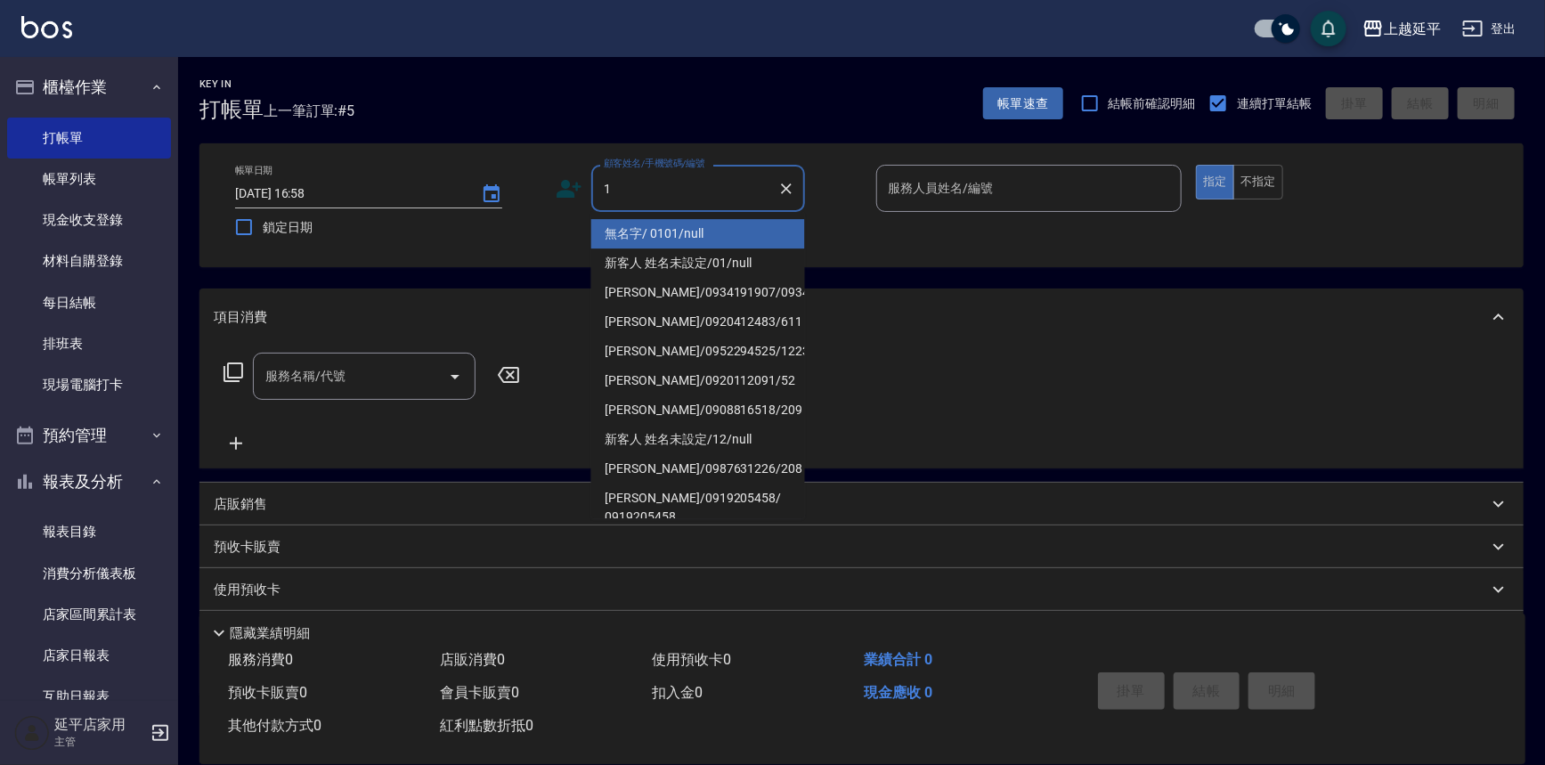
click at [671, 239] on li "無名字/ 0101/null" at bounding box center [698, 233] width 214 height 29
type input "無名字/ 0101/null"
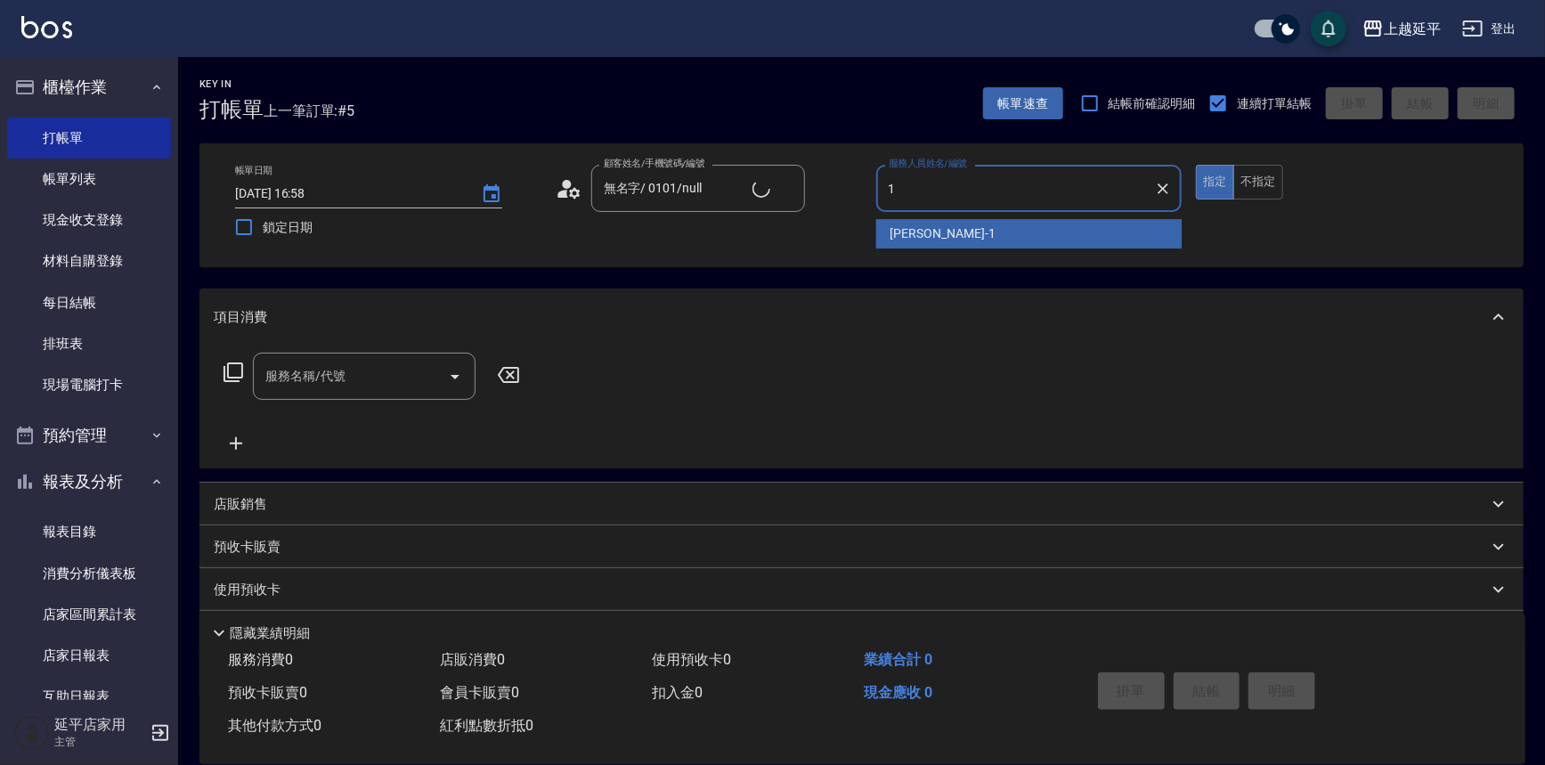
click at [905, 237] on span "[PERSON_NAME]-1" at bounding box center [943, 233] width 105 height 19
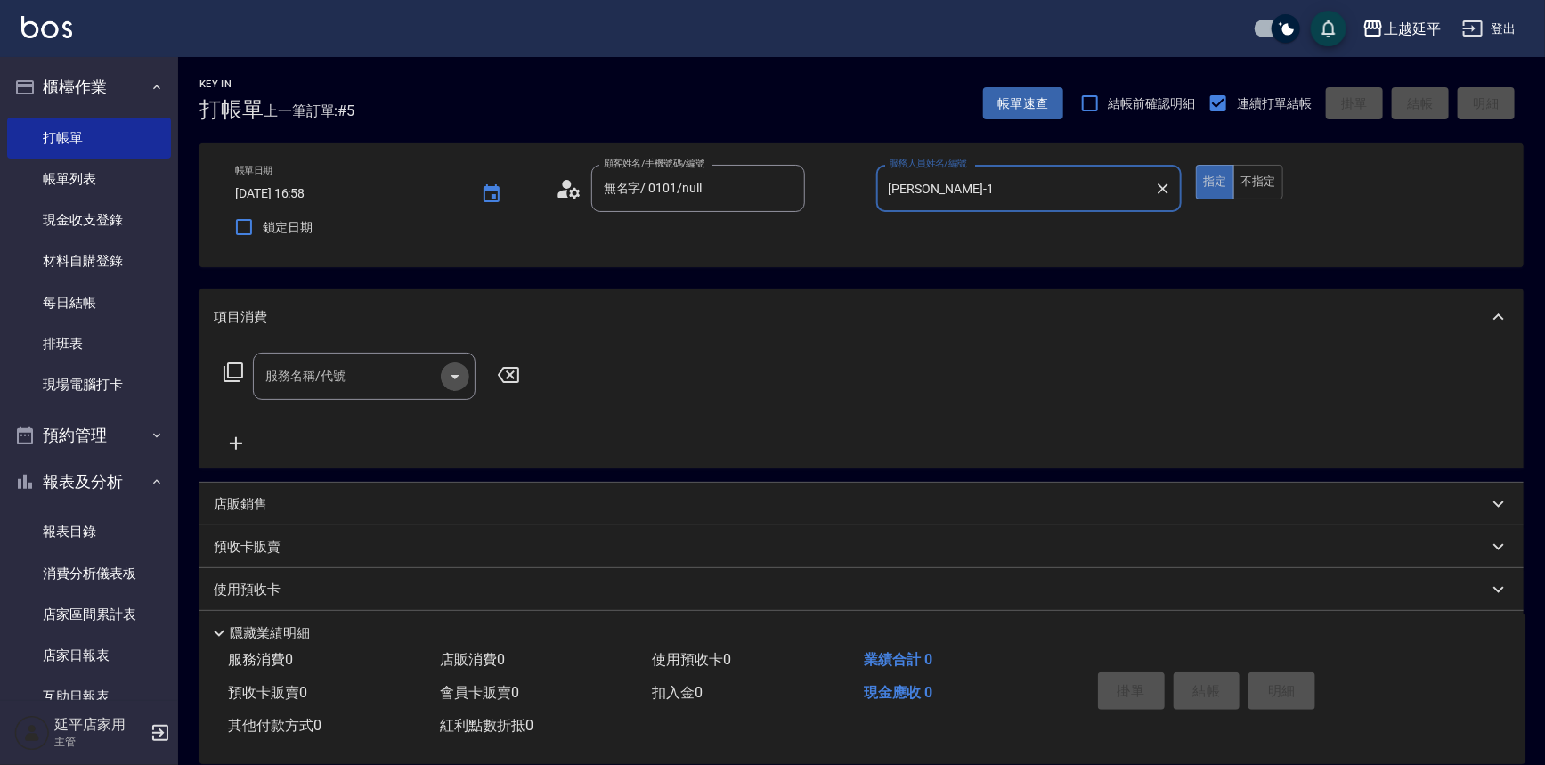
click at [457, 369] on icon "Open" at bounding box center [454, 376] width 21 height 21
type input "[PERSON_NAME]-1"
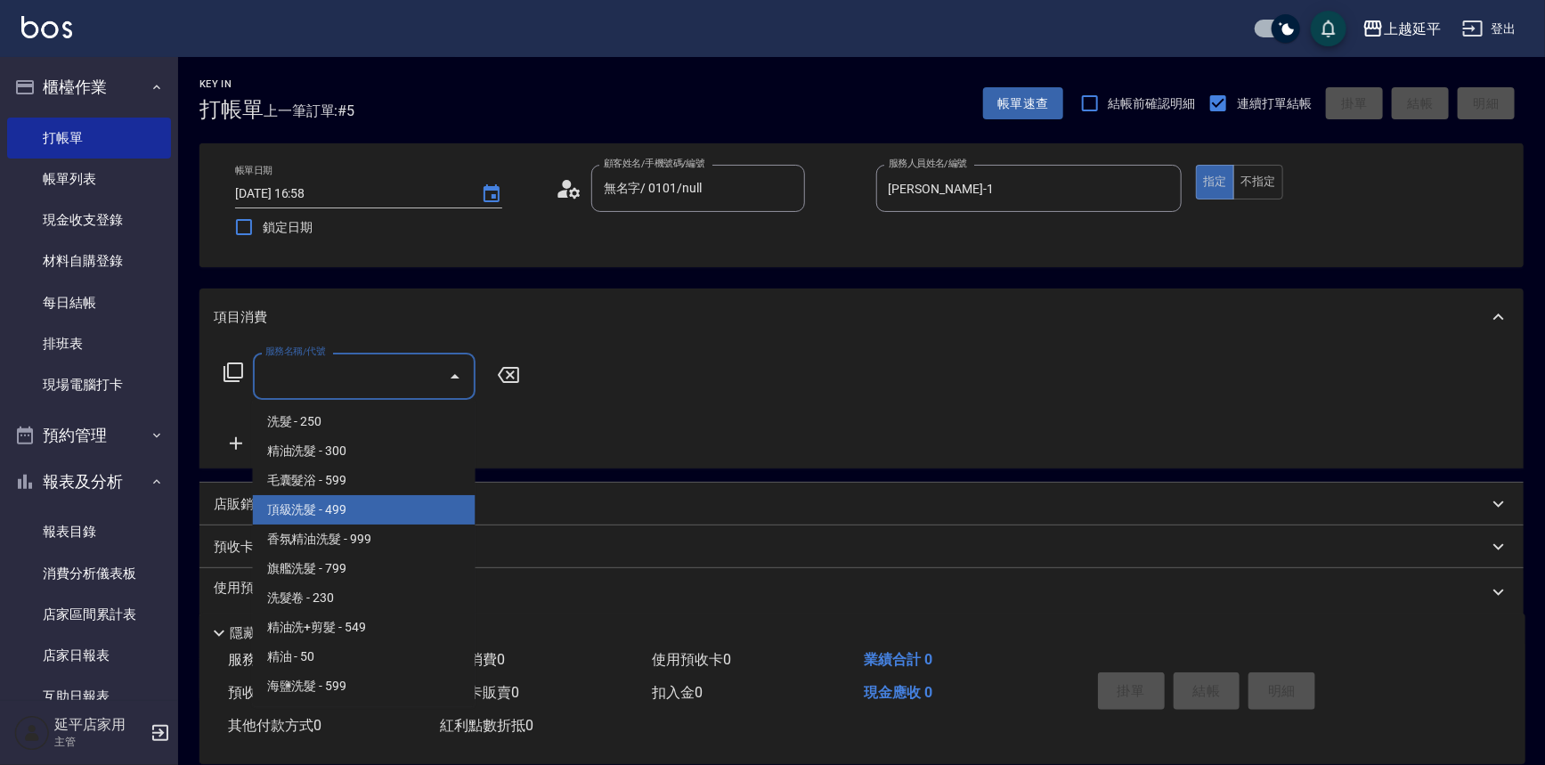
click at [349, 508] on span "頂級洗髮 - 499" at bounding box center [364, 509] width 223 height 29
type input "頂級洗髮(104)"
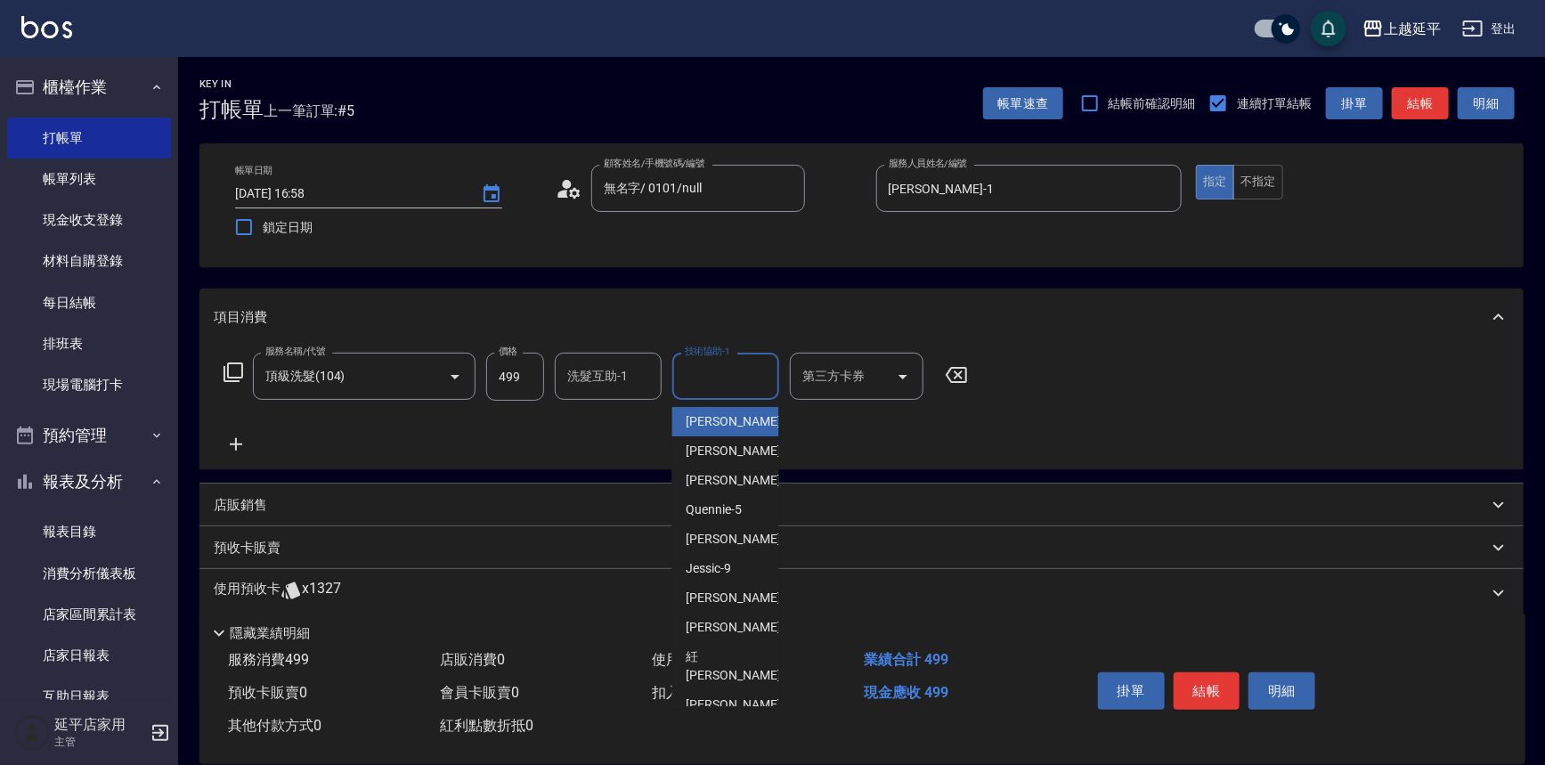
click at [694, 371] on input "技術協助-1" at bounding box center [726, 376] width 91 height 31
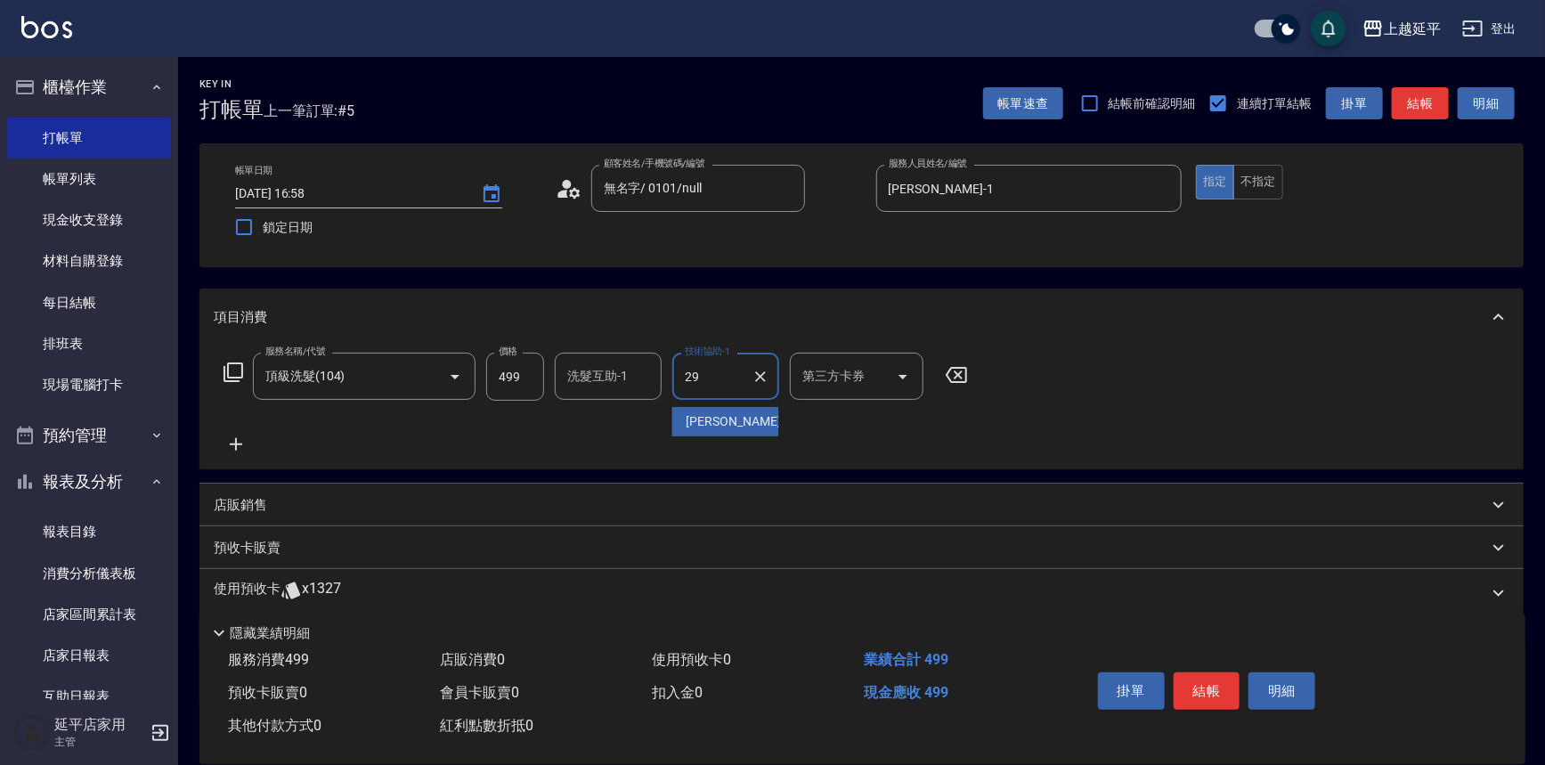
click at [693, 414] on span "丞宗 -29" at bounding box center [743, 421] width 112 height 19
type input "丞宗-29"
click at [1192, 693] on button "結帳" at bounding box center [1207, 691] width 67 height 37
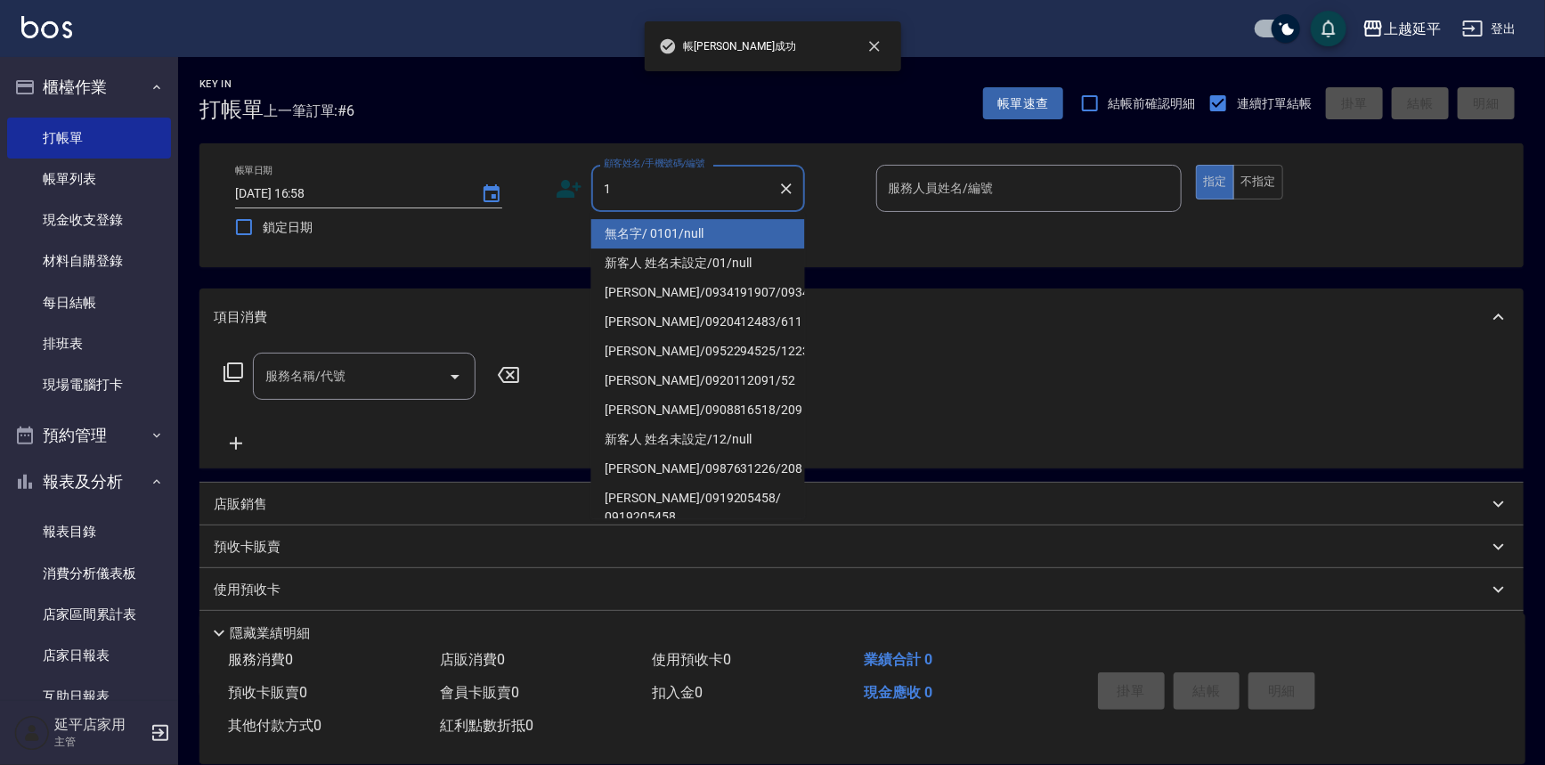
click at [639, 232] on li "無名字/ 0101/null" at bounding box center [698, 233] width 214 height 29
type input "無名字/ 0101/null"
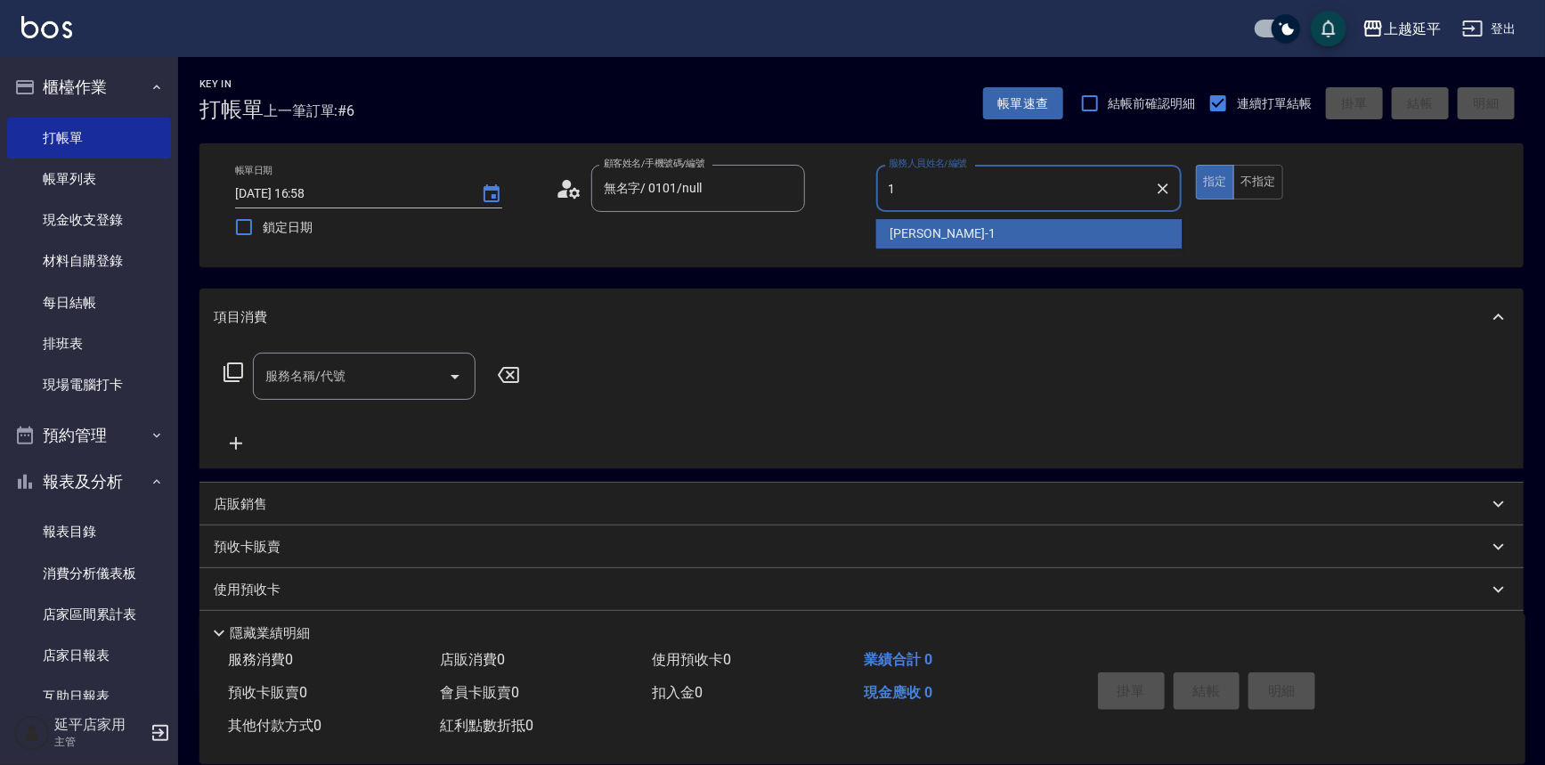
click at [909, 226] on span "[PERSON_NAME]-1" at bounding box center [943, 233] width 105 height 19
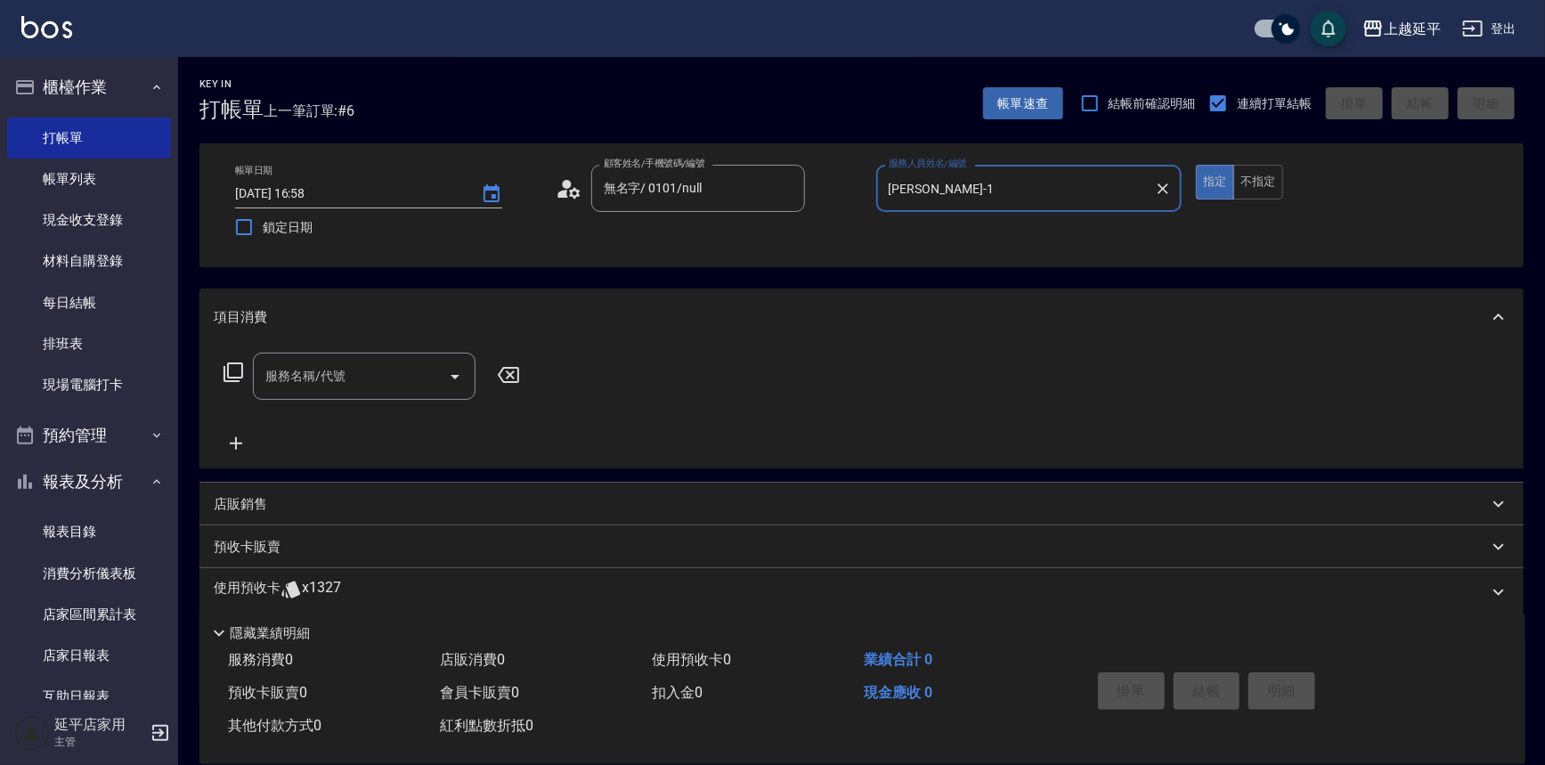
type input "[PERSON_NAME]-1"
click at [247, 374] on div "服務名稱/代號 服務名稱/代號" at bounding box center [372, 376] width 317 height 47
click at [231, 376] on icon at bounding box center [233, 372] width 21 height 21
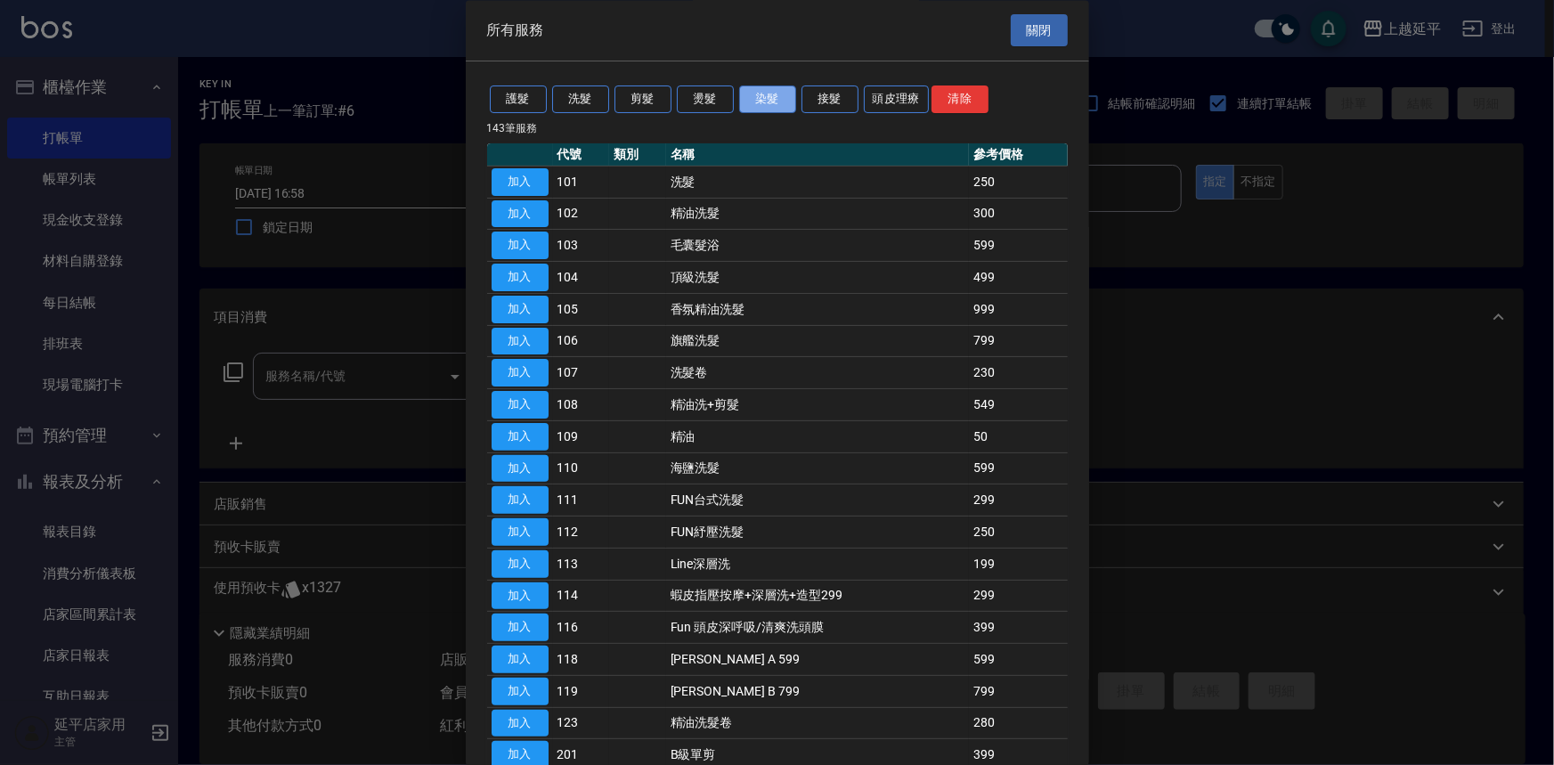
click at [757, 94] on button "染髮" at bounding box center [767, 100] width 57 height 28
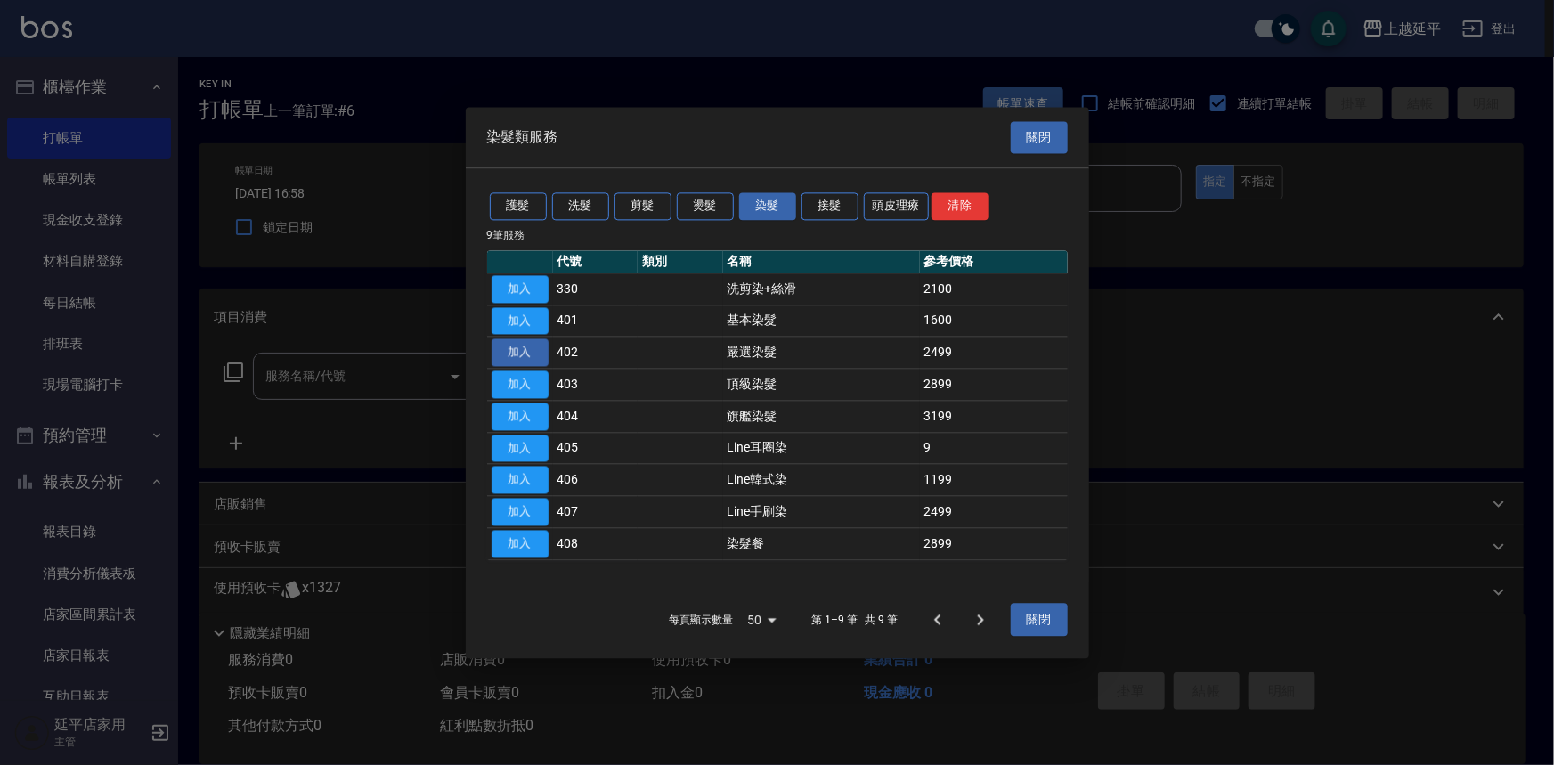
click at [518, 347] on button "加入" at bounding box center [520, 353] width 57 height 28
type input "嚴選染髮(402)"
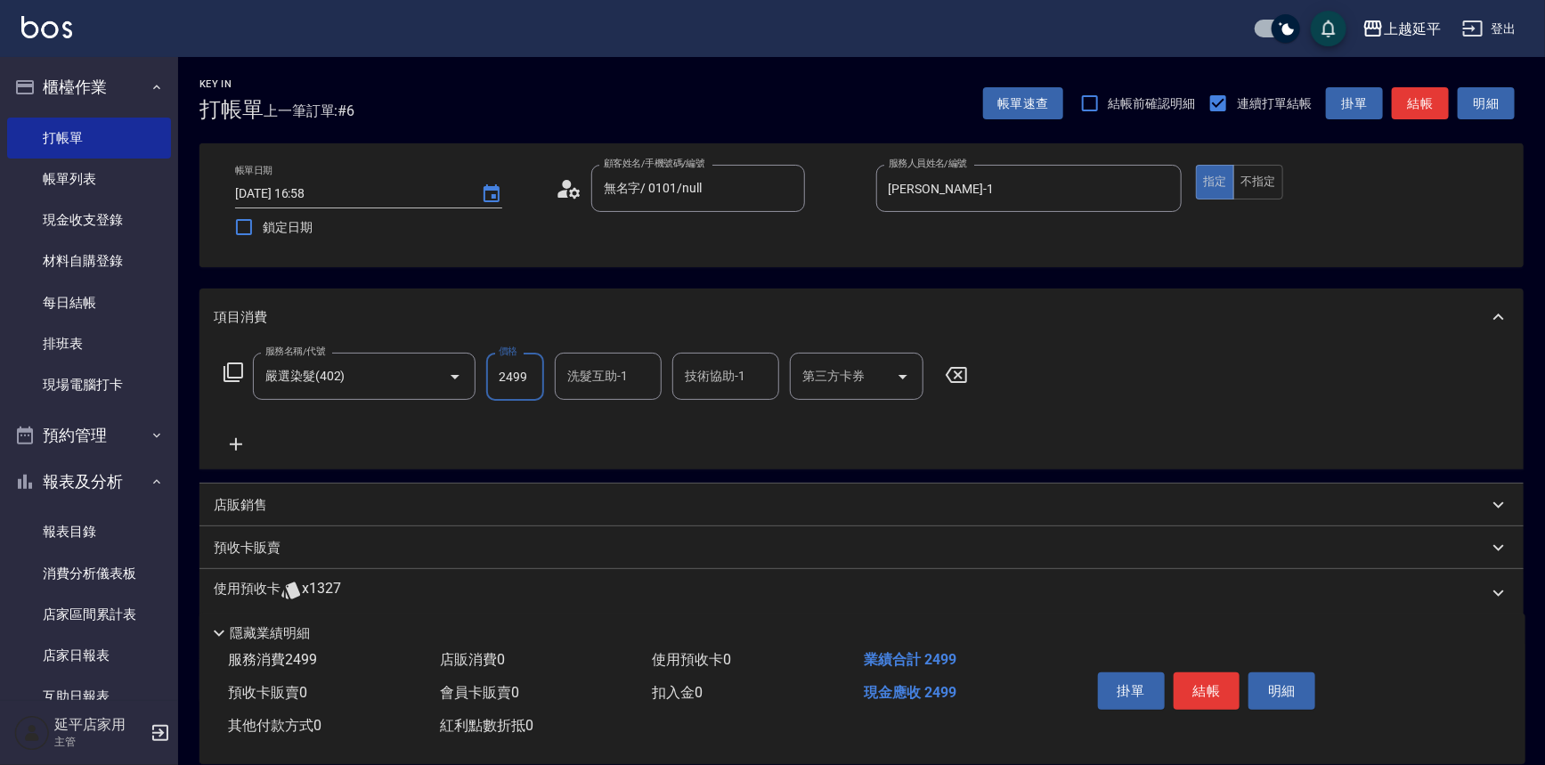
click at [518, 369] on input "2499" at bounding box center [515, 377] width 58 height 48
type input "3499"
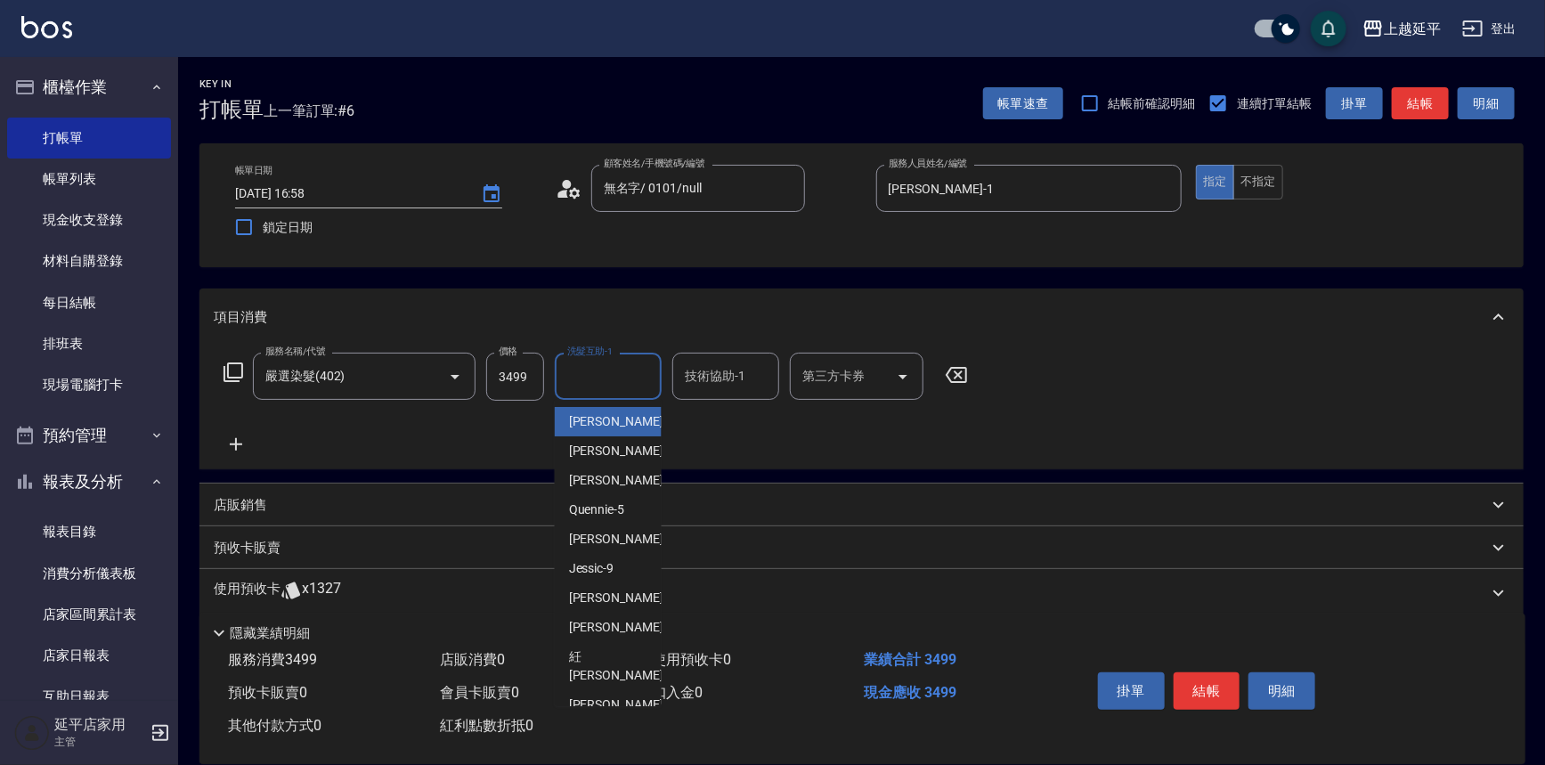
click at [618, 379] on input "洗髮互助-1" at bounding box center [608, 376] width 91 height 31
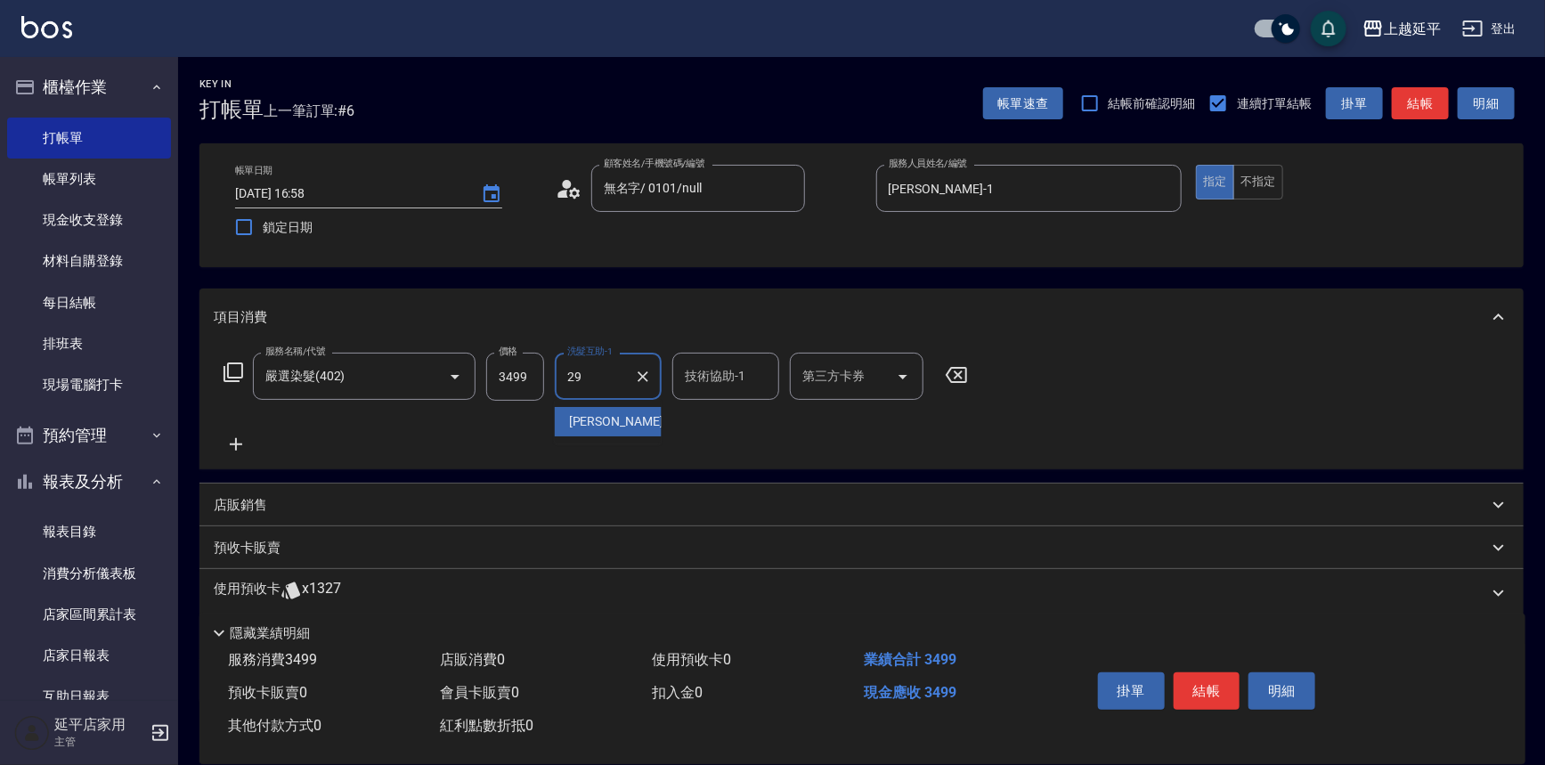
click at [606, 418] on span "丞宗 -29" at bounding box center [625, 421] width 112 height 19
type input "丞宗-29"
click at [711, 381] on input "技術協助-1" at bounding box center [726, 376] width 91 height 31
click at [695, 412] on span "丞宗 -29" at bounding box center [743, 421] width 112 height 19
type input "丞宗-29"
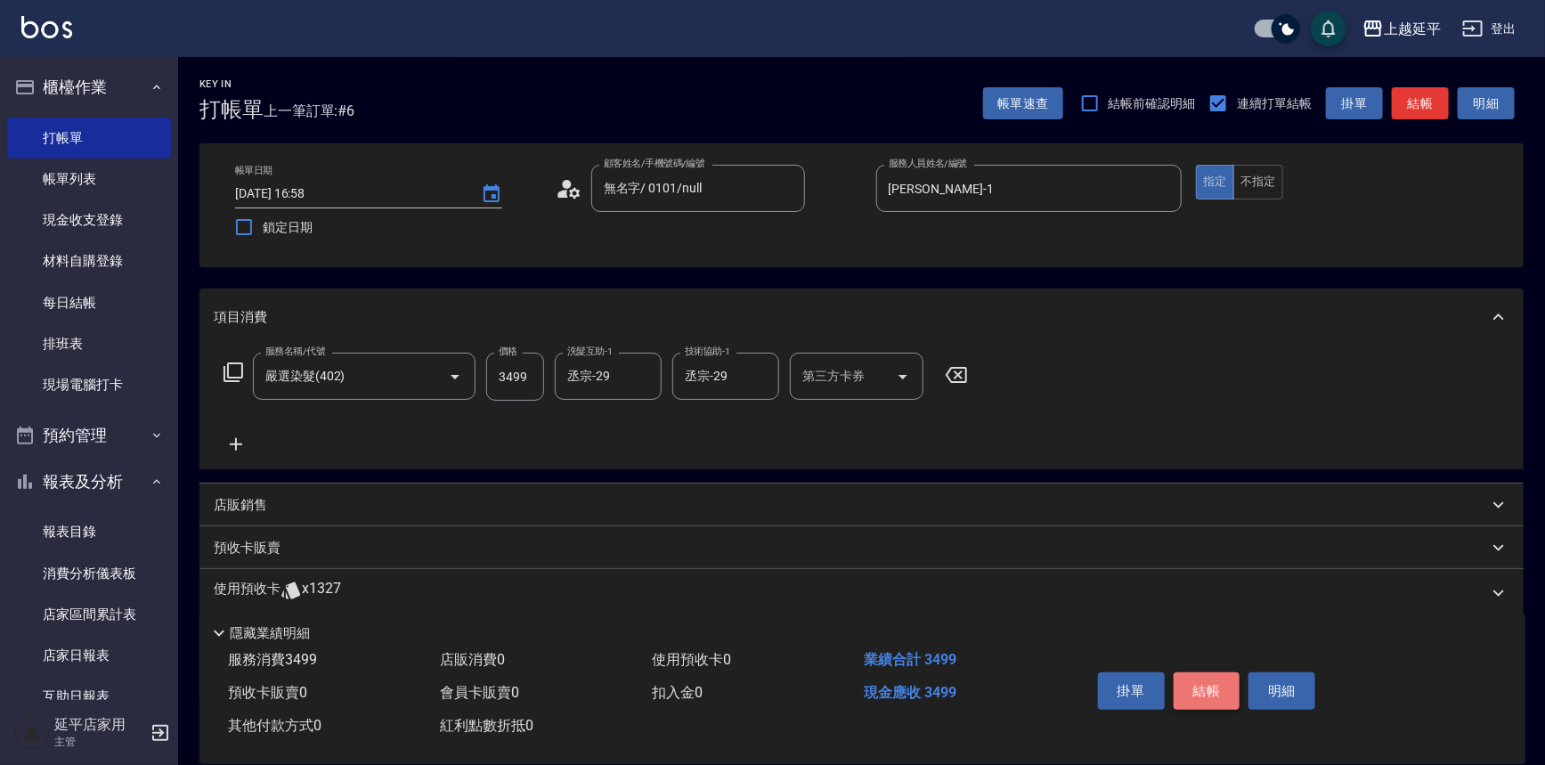
click at [1195, 679] on button "結帳" at bounding box center [1207, 691] width 67 height 37
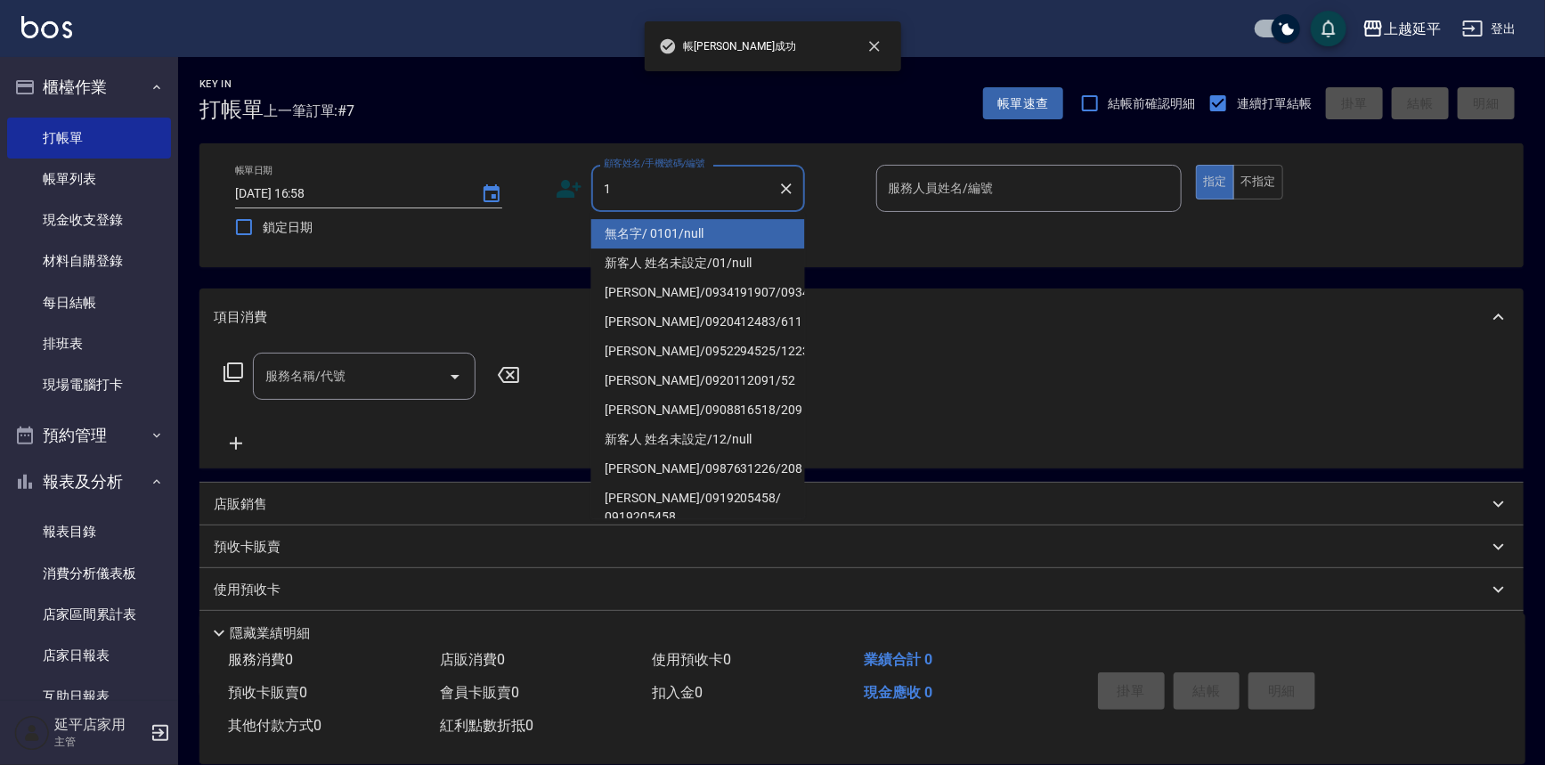
click at [709, 243] on li "無名字/ 0101/null" at bounding box center [698, 233] width 214 height 29
type input "無名字/ 0101/null"
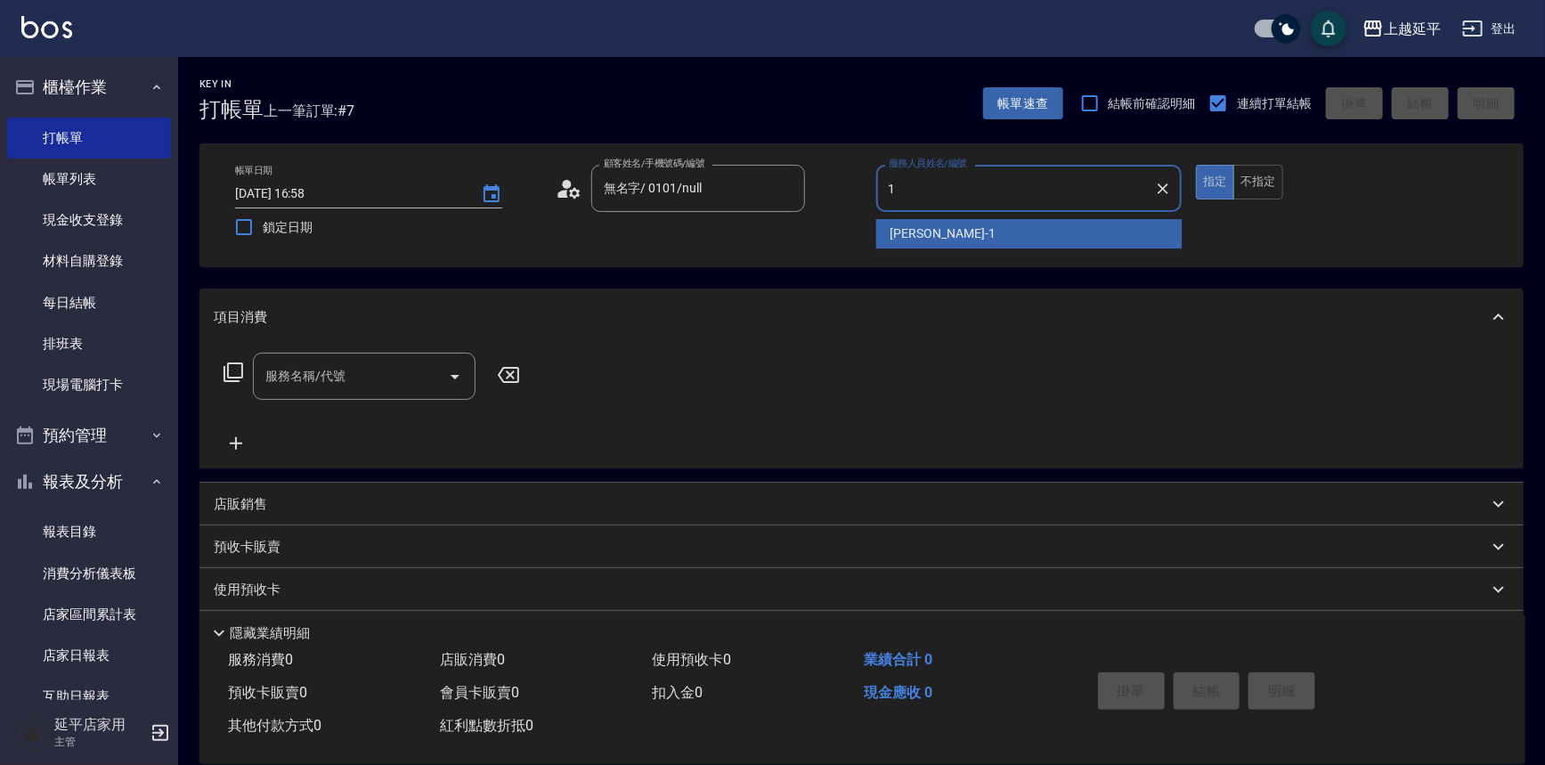
click at [888, 234] on div "[PERSON_NAME]-1" at bounding box center [1029, 233] width 306 height 29
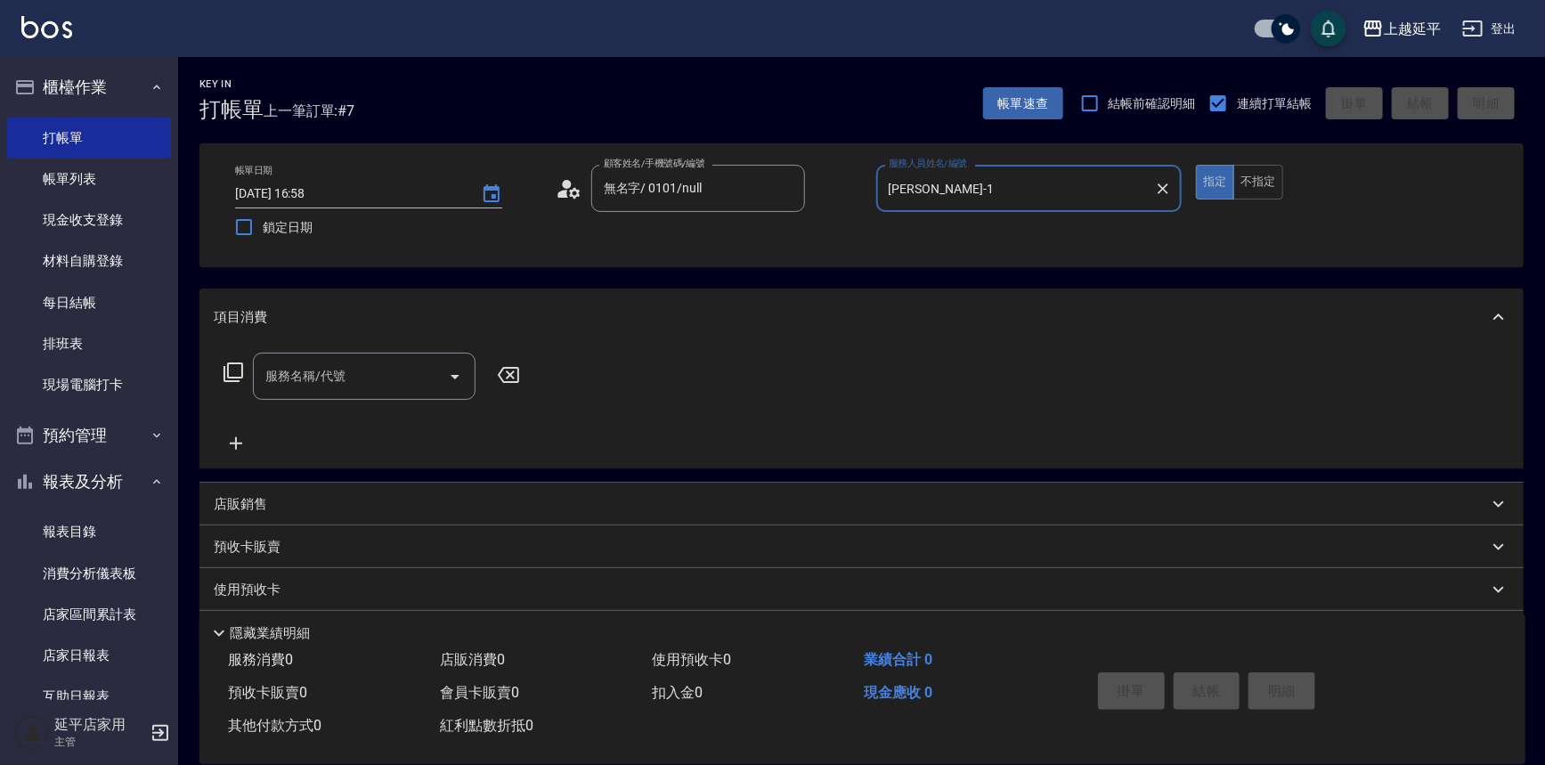
type input "[PERSON_NAME]-1"
click at [232, 368] on icon at bounding box center [233, 372] width 21 height 21
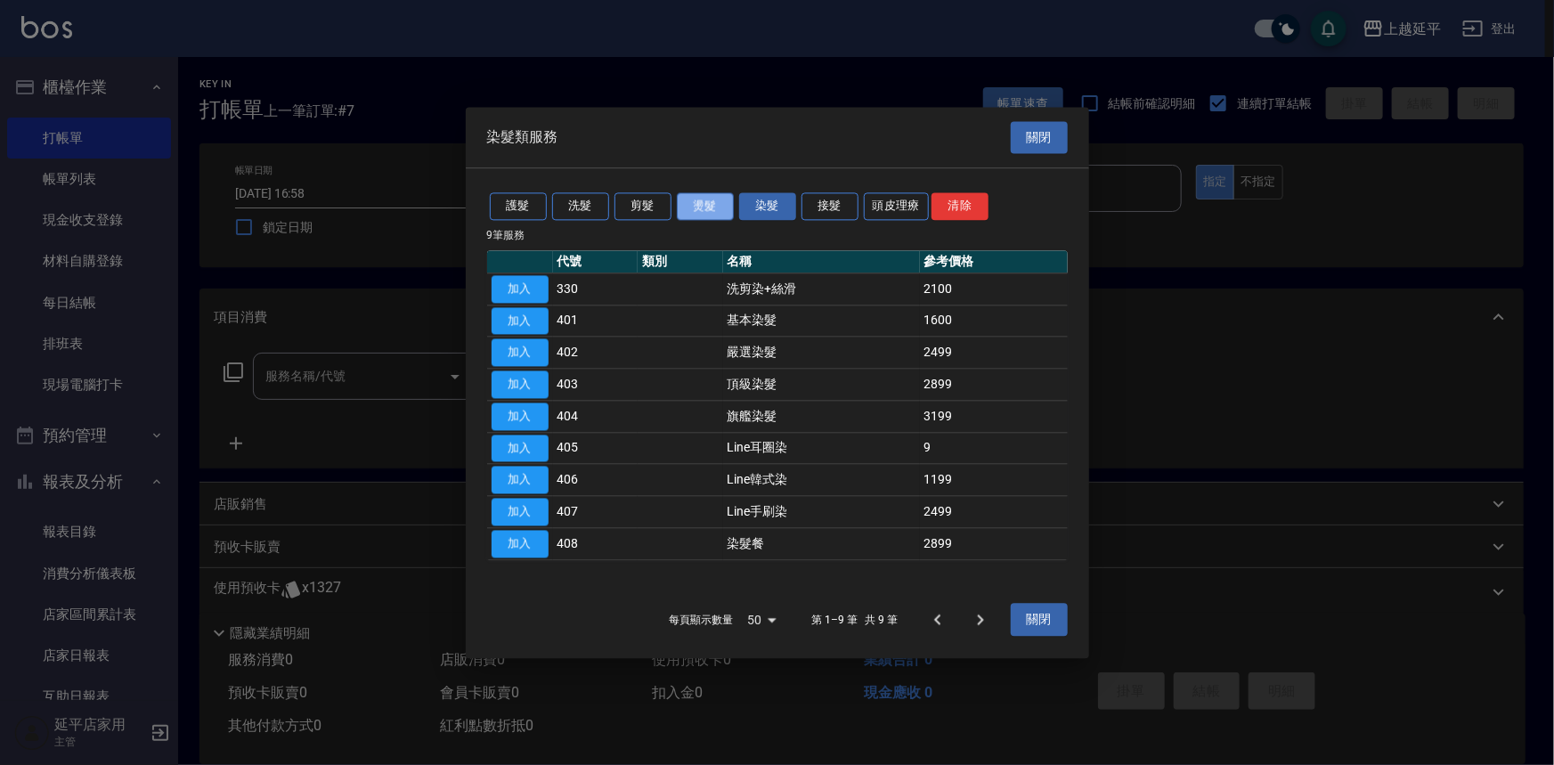
click at [709, 213] on button "燙髮" at bounding box center [705, 206] width 57 height 28
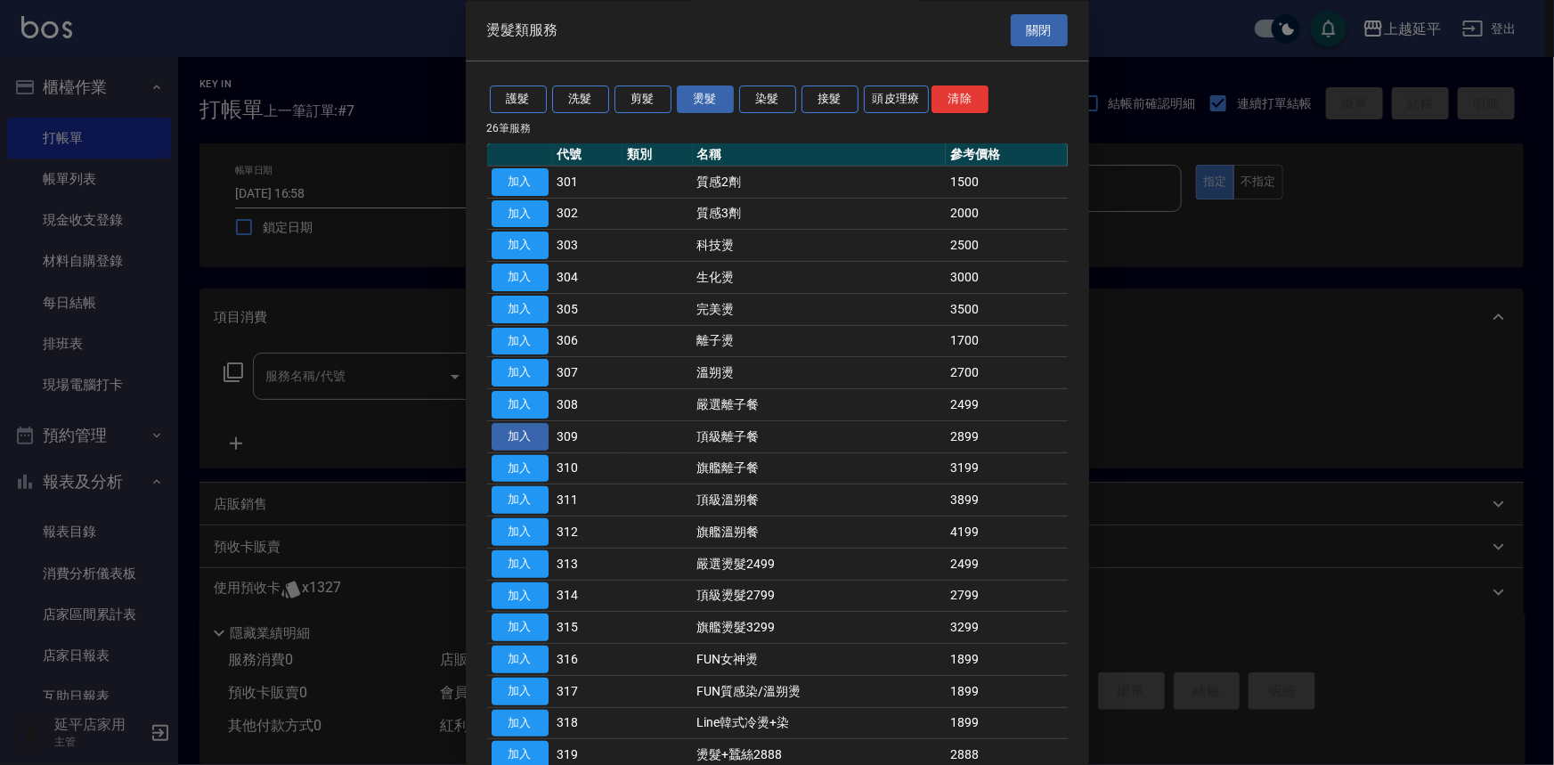
click at [534, 428] on button "加入" at bounding box center [520, 437] width 57 height 28
type input "頂級離子餐(309)"
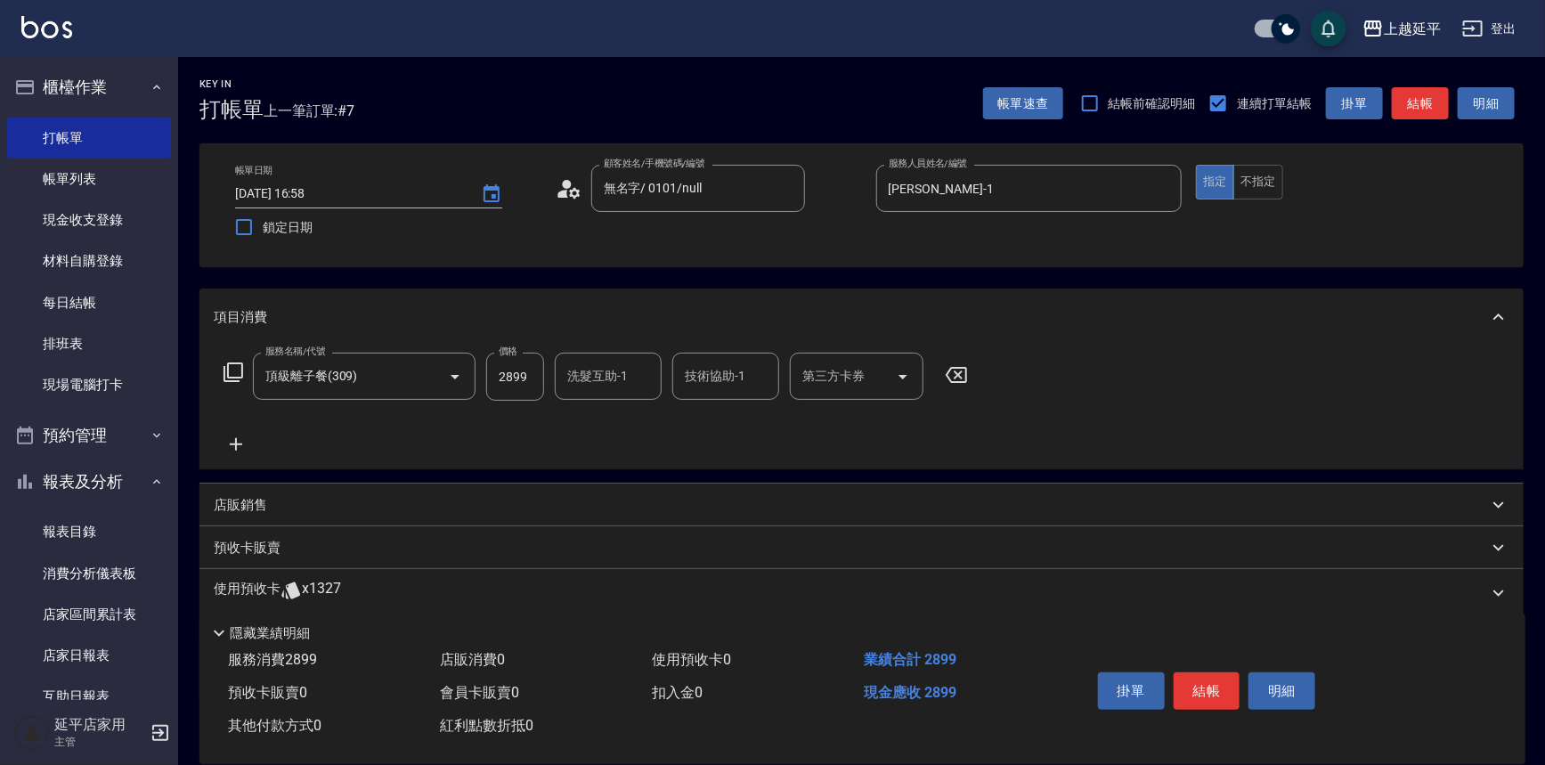
click at [525, 380] on input "2899" at bounding box center [515, 377] width 58 height 48
type input "3199"
click at [615, 379] on input "洗髮互助-1" at bounding box center [608, 376] width 91 height 31
click at [613, 424] on span "[PERSON_NAME]-34" at bounding box center [625, 421] width 112 height 19
type input "[PERSON_NAME]-34"
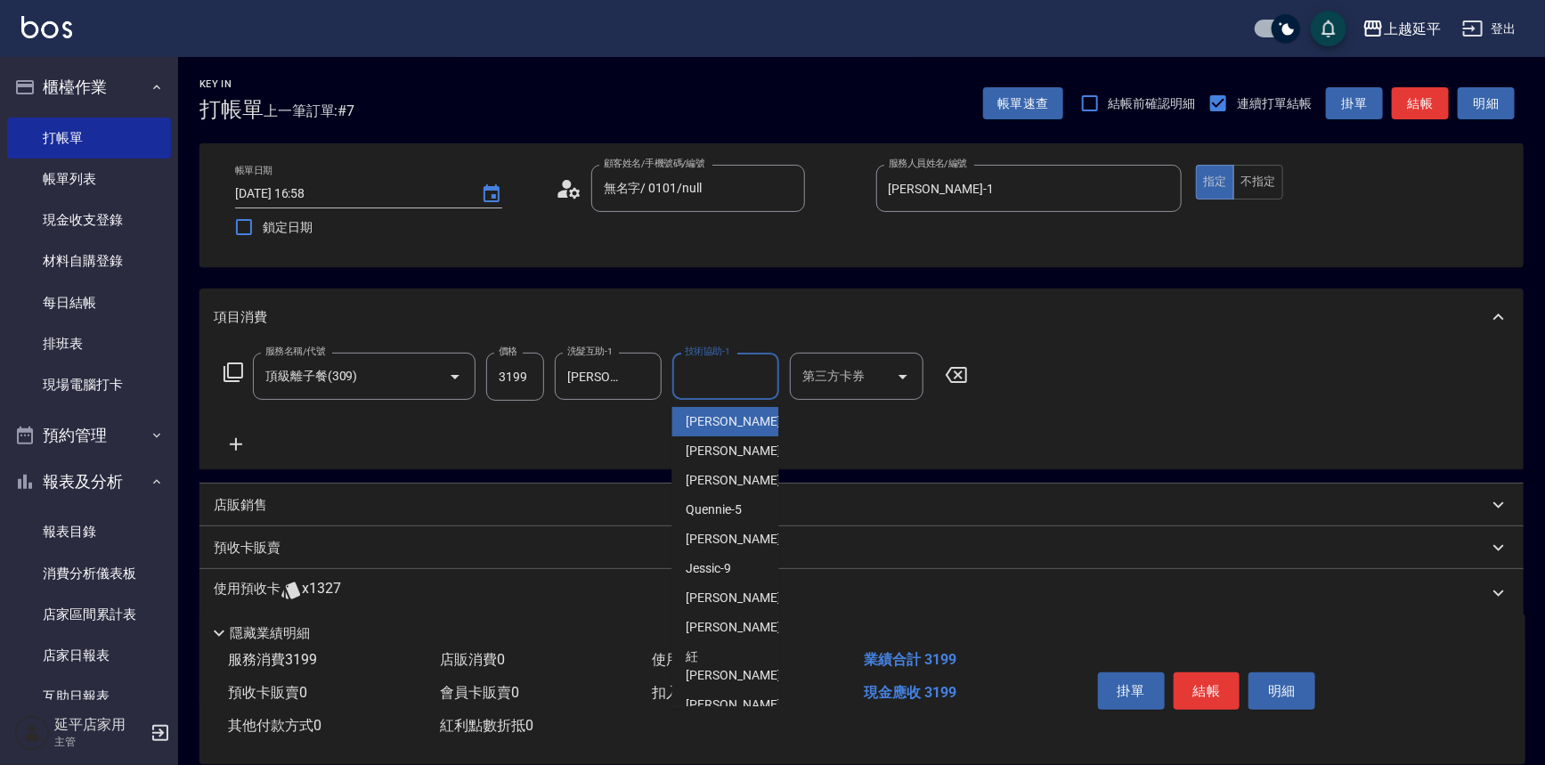
click at [698, 376] on input "技術協助-1" at bounding box center [726, 376] width 91 height 31
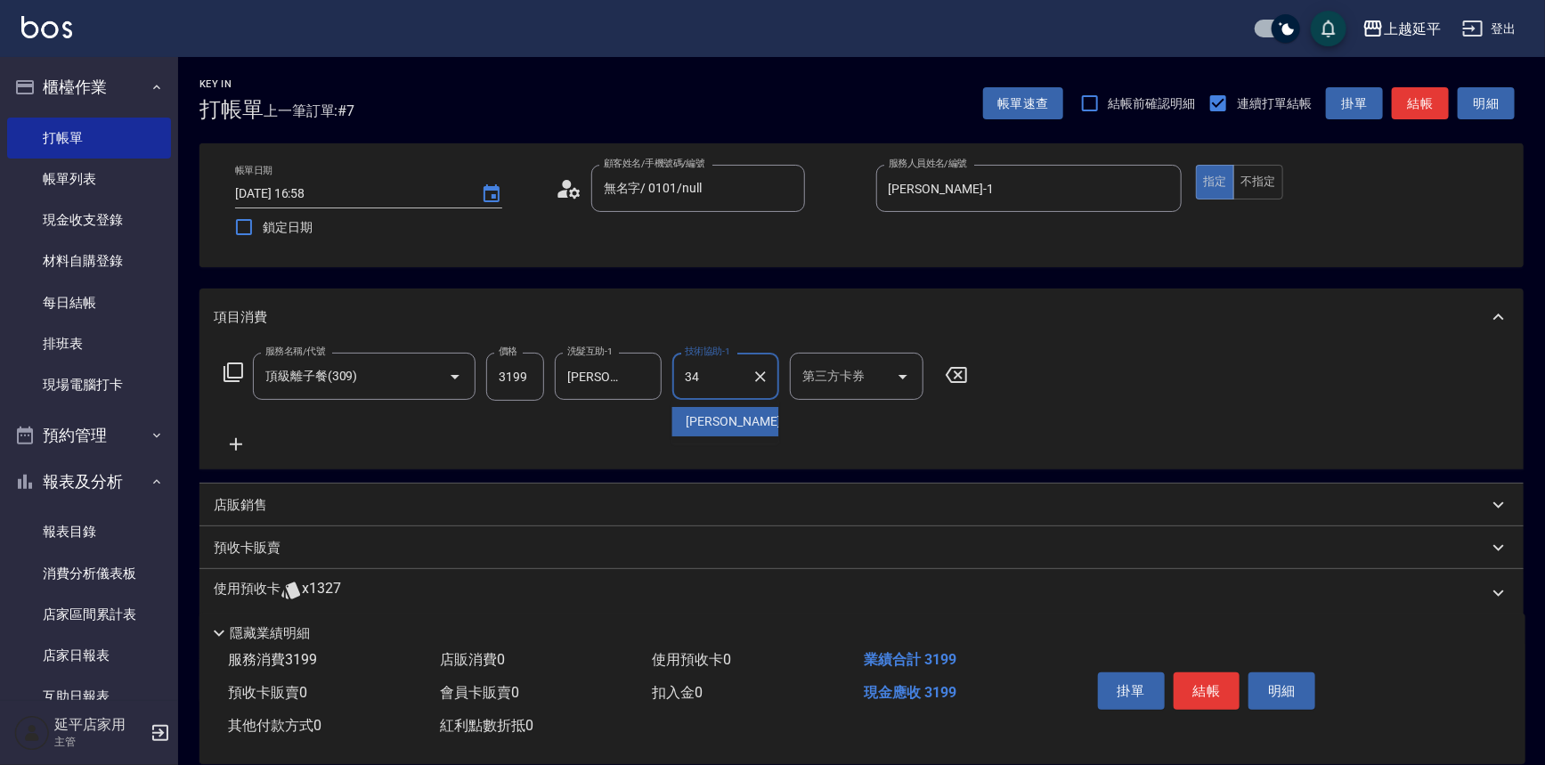
click at [705, 409] on div "[PERSON_NAME]-34" at bounding box center [726, 421] width 107 height 29
type input "[PERSON_NAME]-34"
drag, startPoint x: 1192, startPoint y: 691, endPoint x: 1180, endPoint y: 682, distance: 14.6
click at [1185, 686] on button "結帳" at bounding box center [1207, 691] width 67 height 37
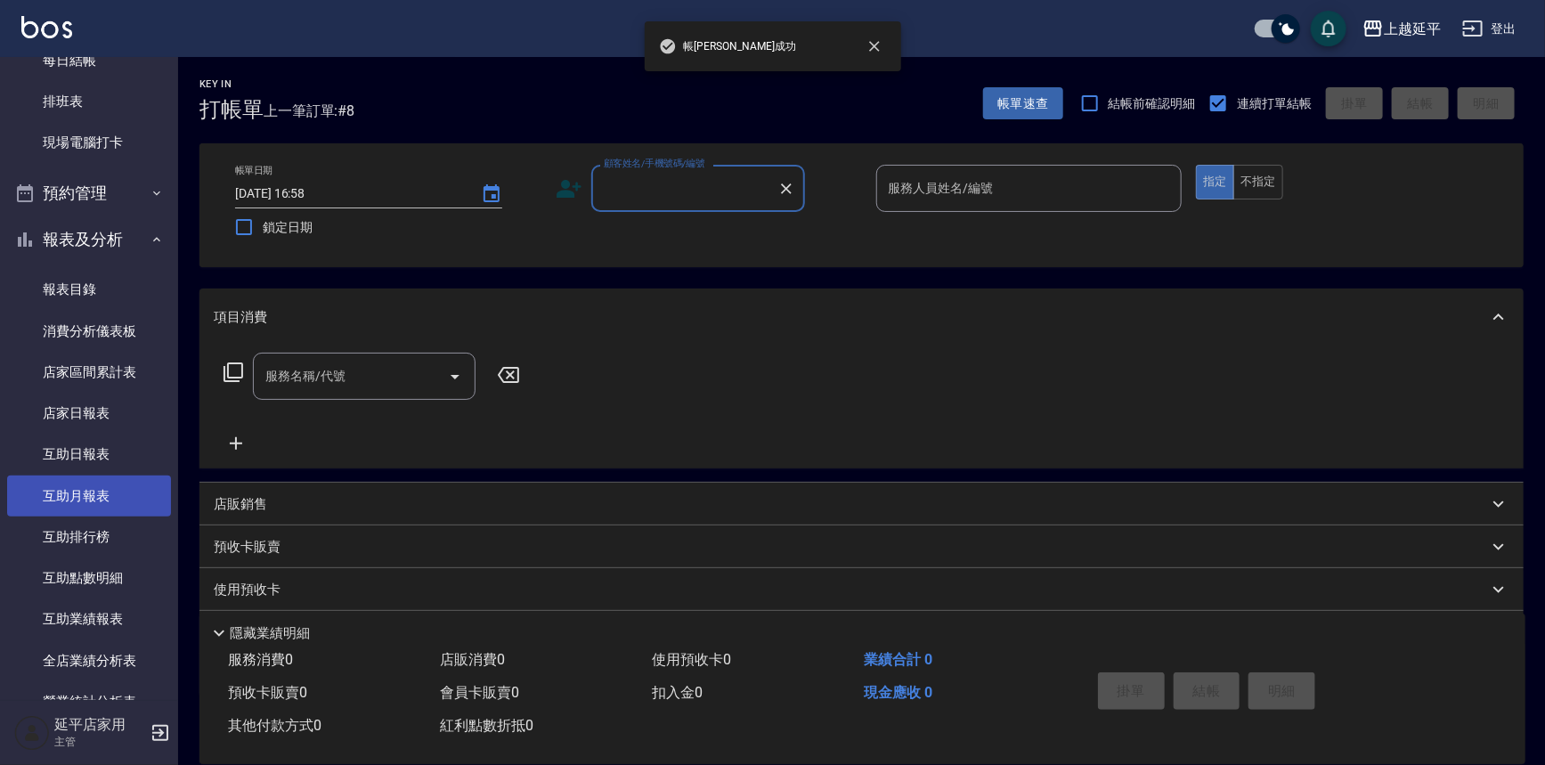
scroll to position [485, 0]
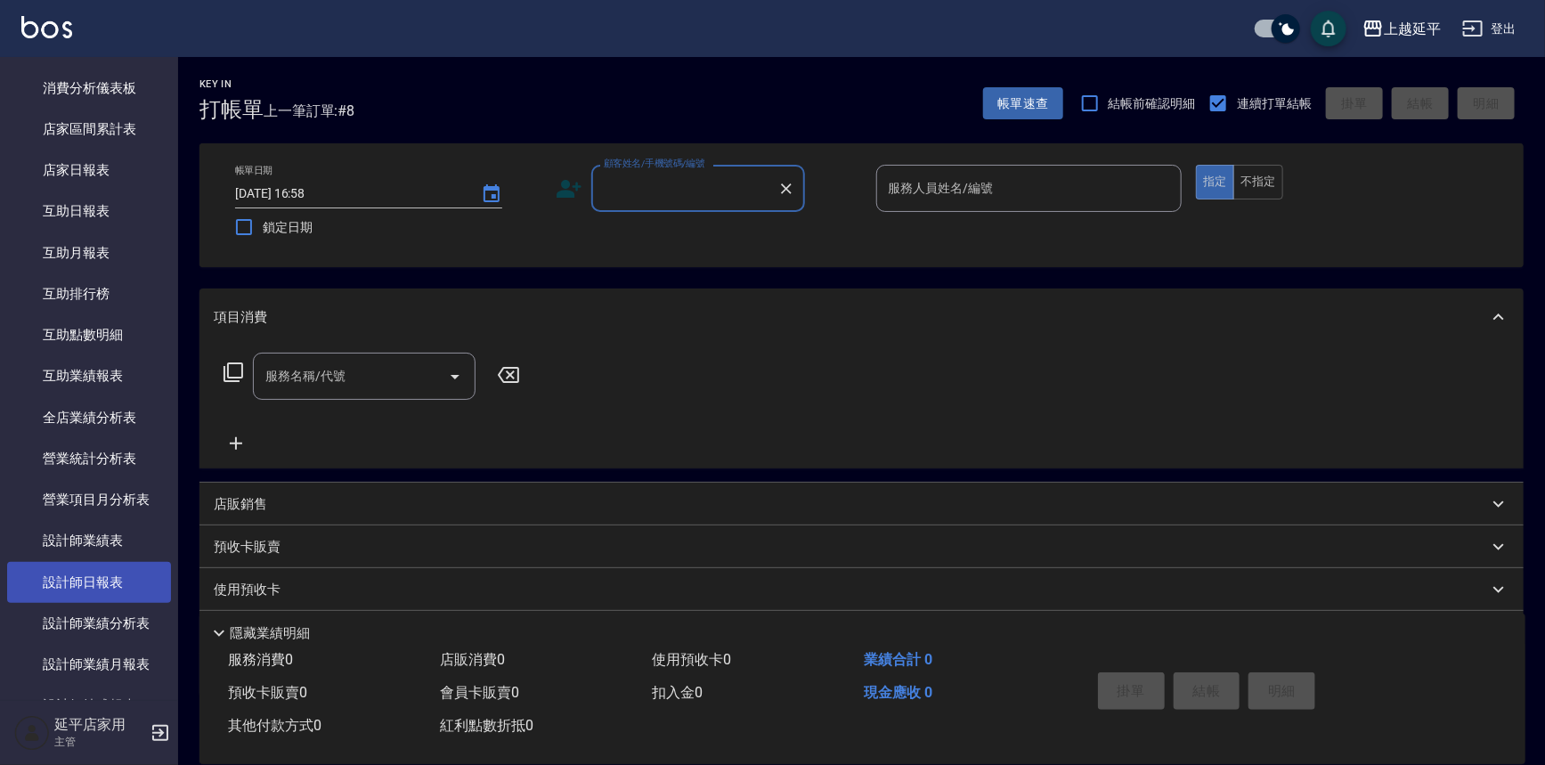
click at [134, 582] on link "設計師日報表" at bounding box center [89, 582] width 164 height 41
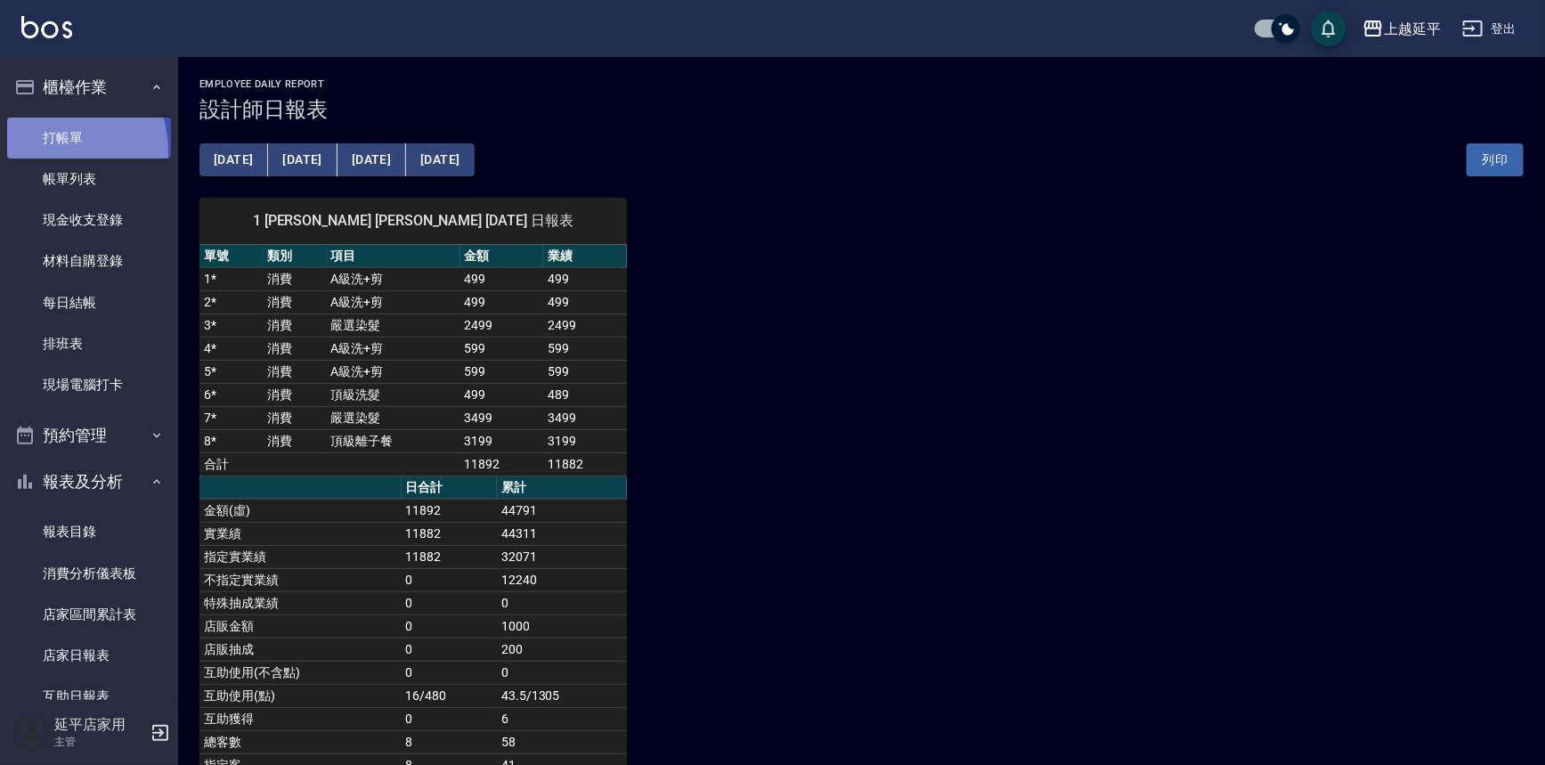
click at [51, 151] on link "打帳單" at bounding box center [89, 138] width 164 height 41
